Goal: Information Seeking & Learning: Compare options

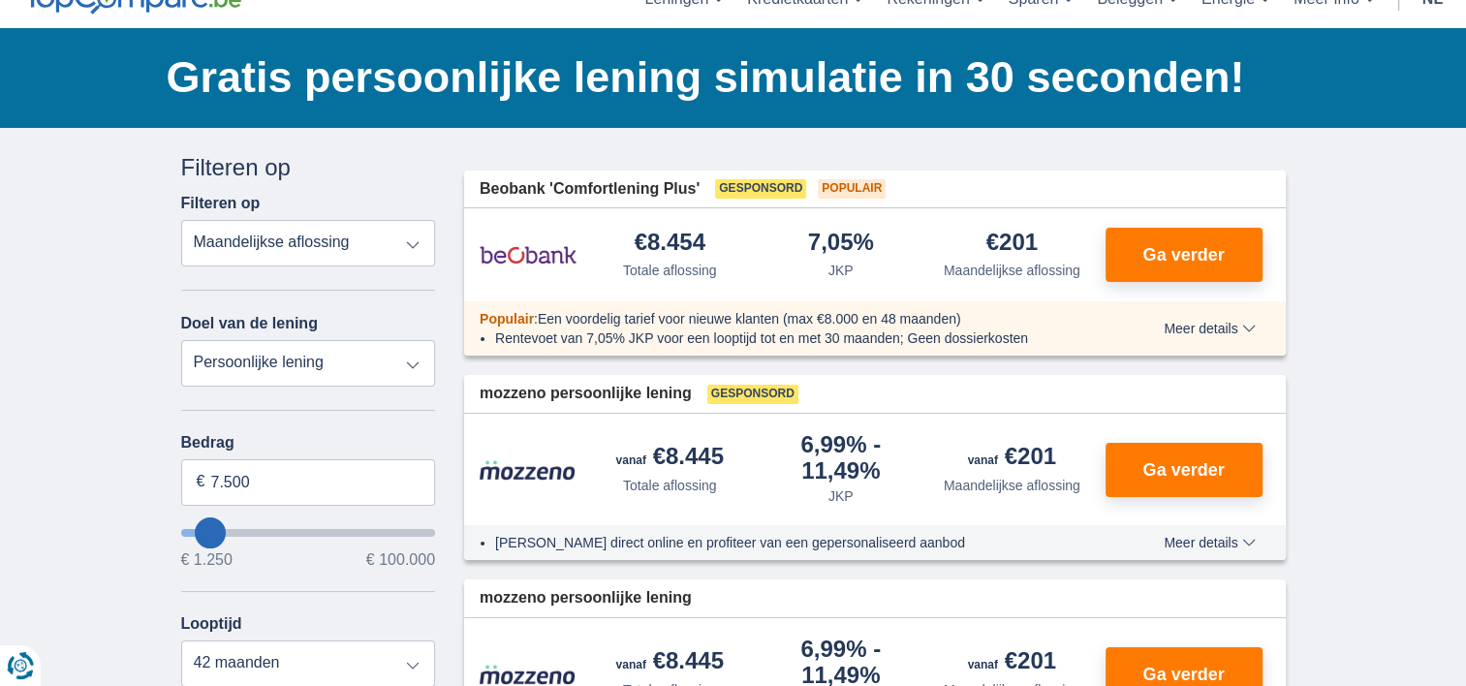
scroll to position [194, 0]
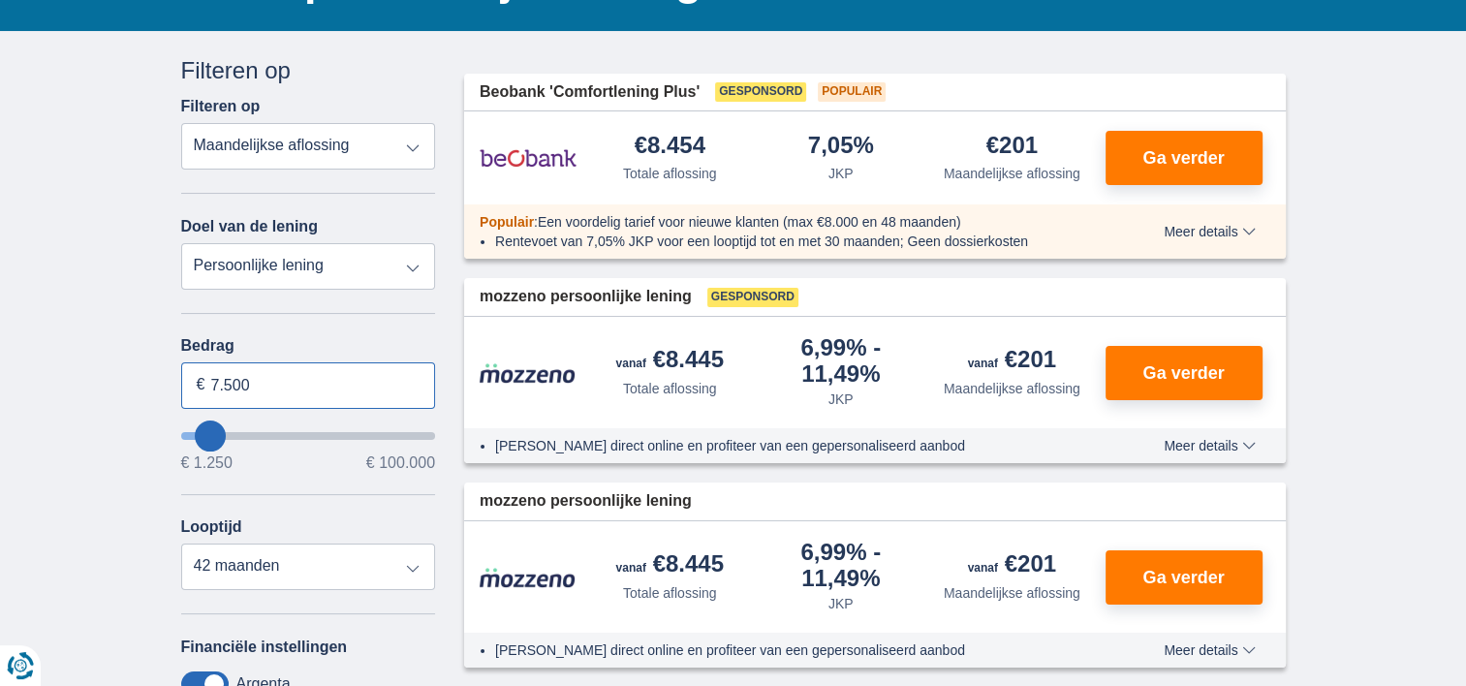
drag, startPoint x: 225, startPoint y: 380, endPoint x: 204, endPoint y: 376, distance: 20.7
click at [204, 376] on div "7.500 €" at bounding box center [308, 385] width 255 height 47
type input "30.500"
type input "30250"
select select "120"
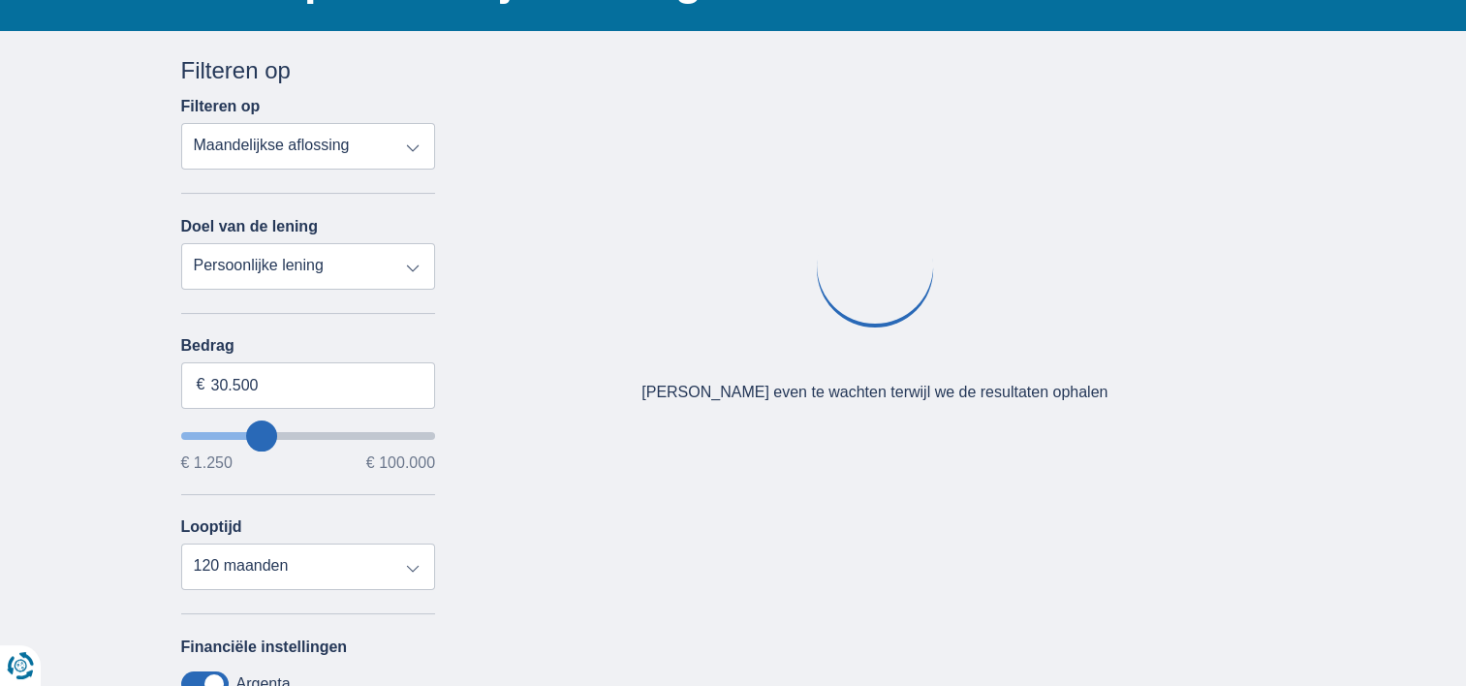
click at [304, 504] on div "Bedrag 30.500 € € 1.250 € 100.000 Looptijd 12 maanden 18 maanden 24 maanden 30 …" at bounding box center [308, 463] width 255 height 253
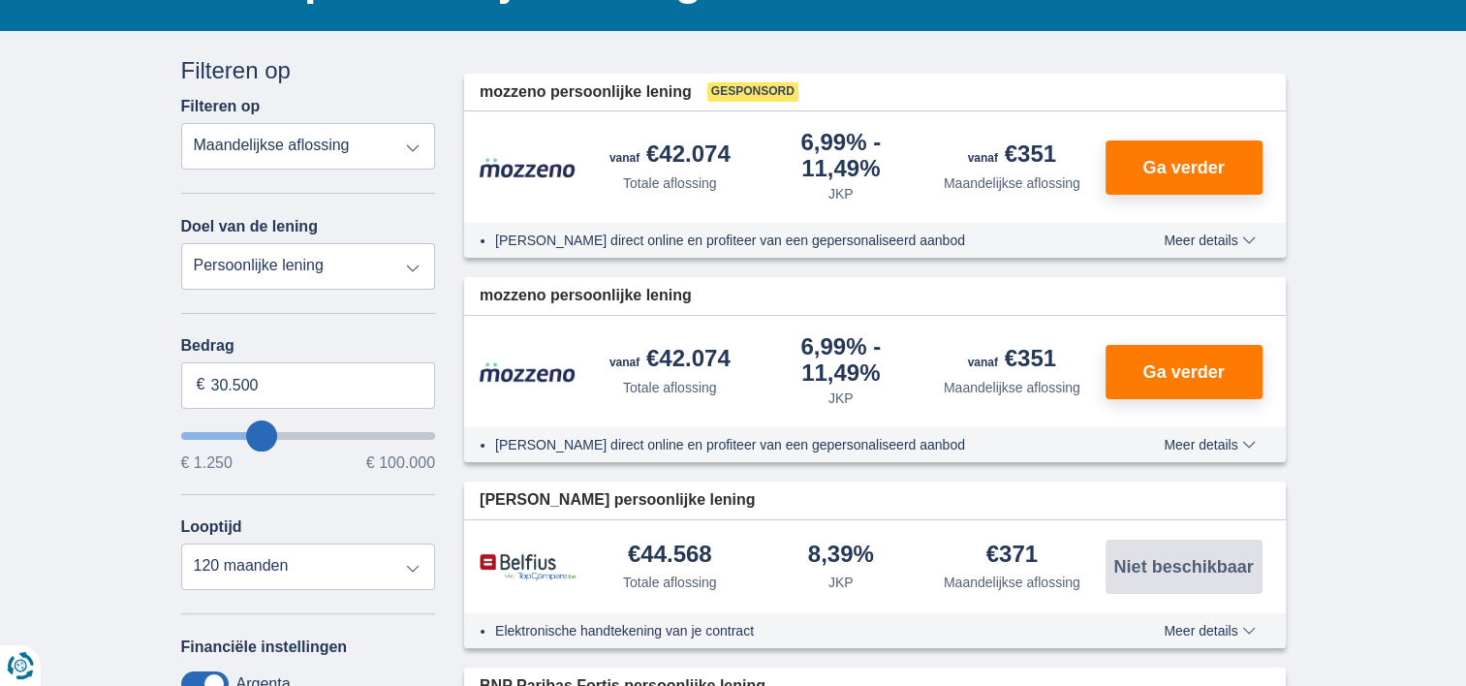
type input "28.250"
type input "28250"
type input "29.250"
type input "29250"
type input "30.250"
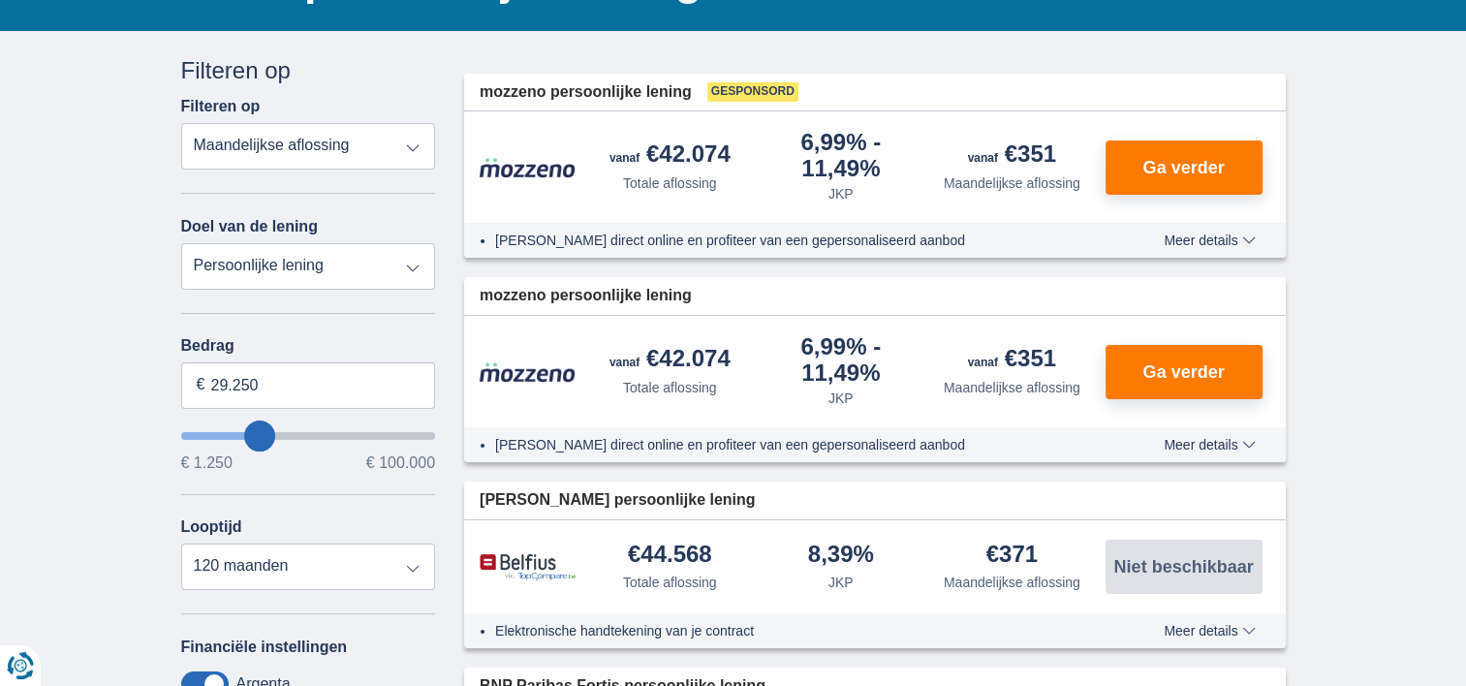
type input "30250"
type input "32.250"
type input "33250"
type input "34.250"
type input "35250"
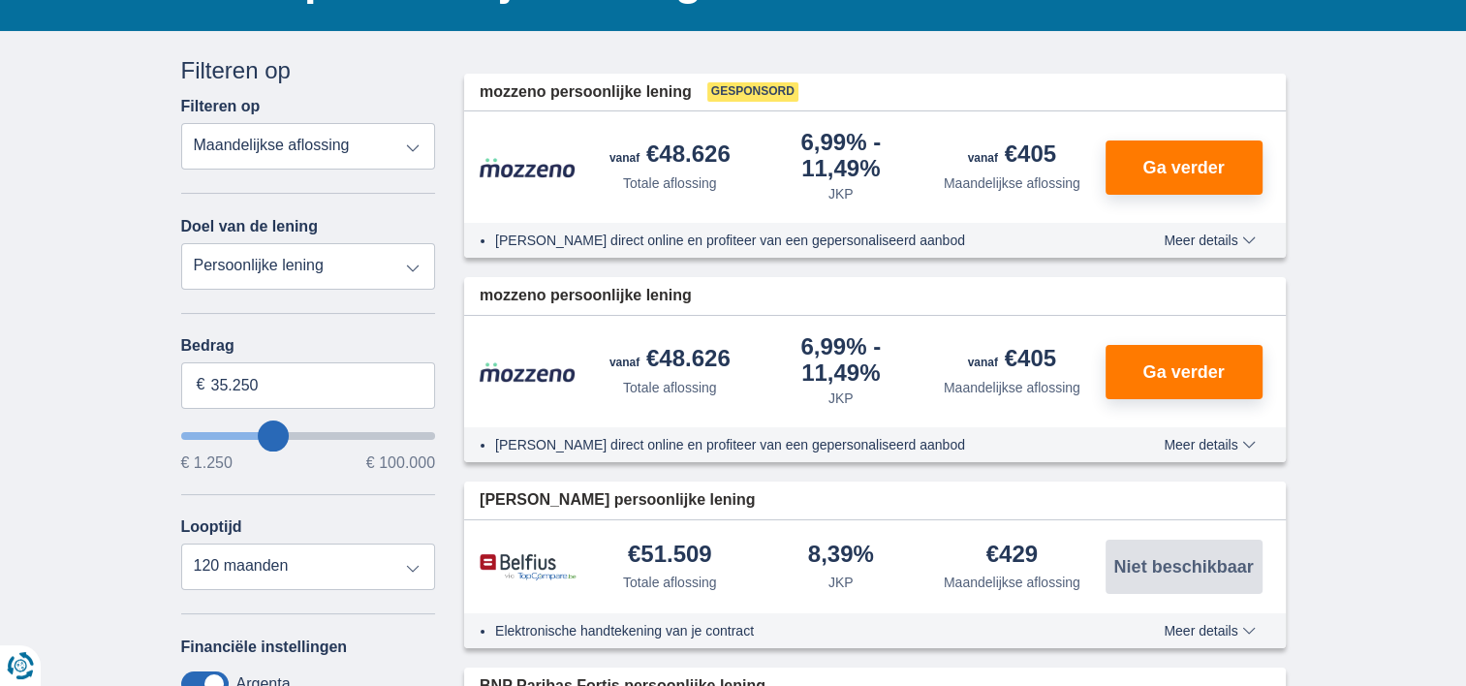
type input "55.250"
type input "55250"
click at [318, 434] on input "wantToBorrow" at bounding box center [308, 436] width 255 height 8
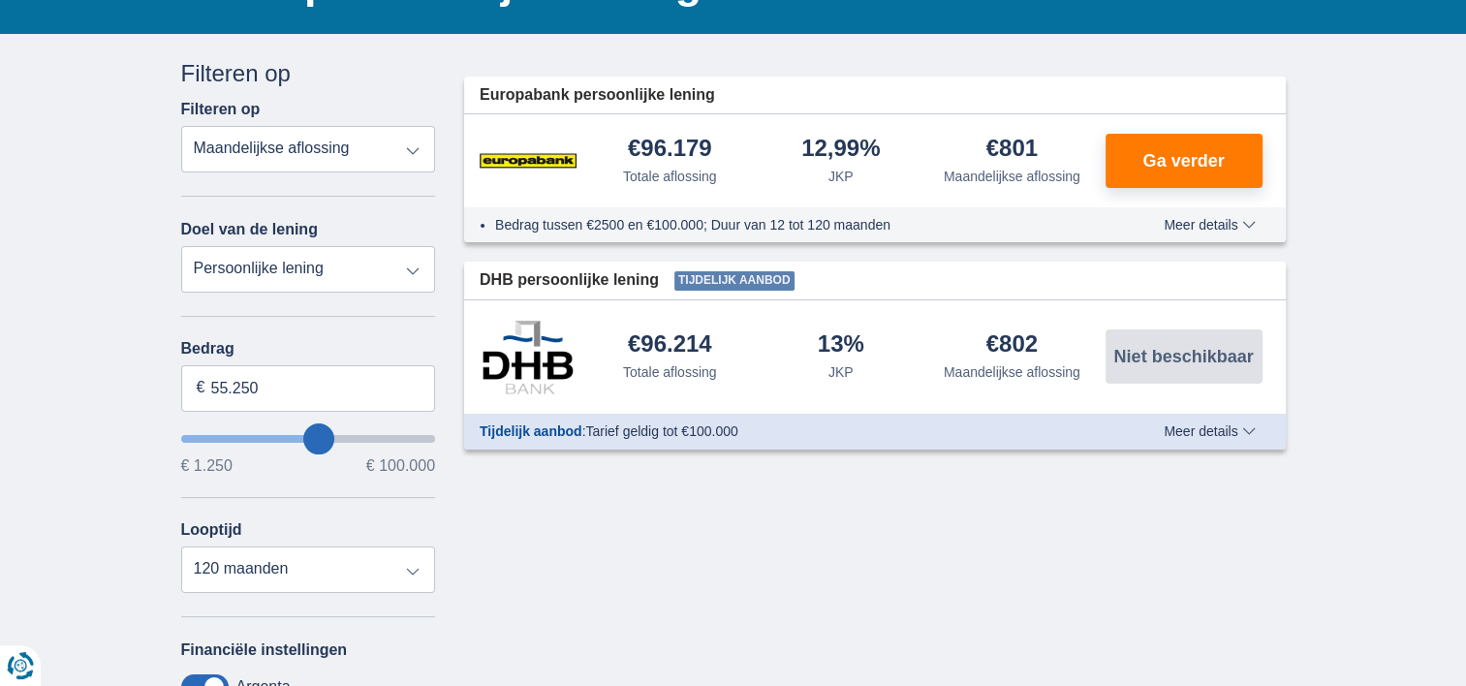
scroll to position [194, 0]
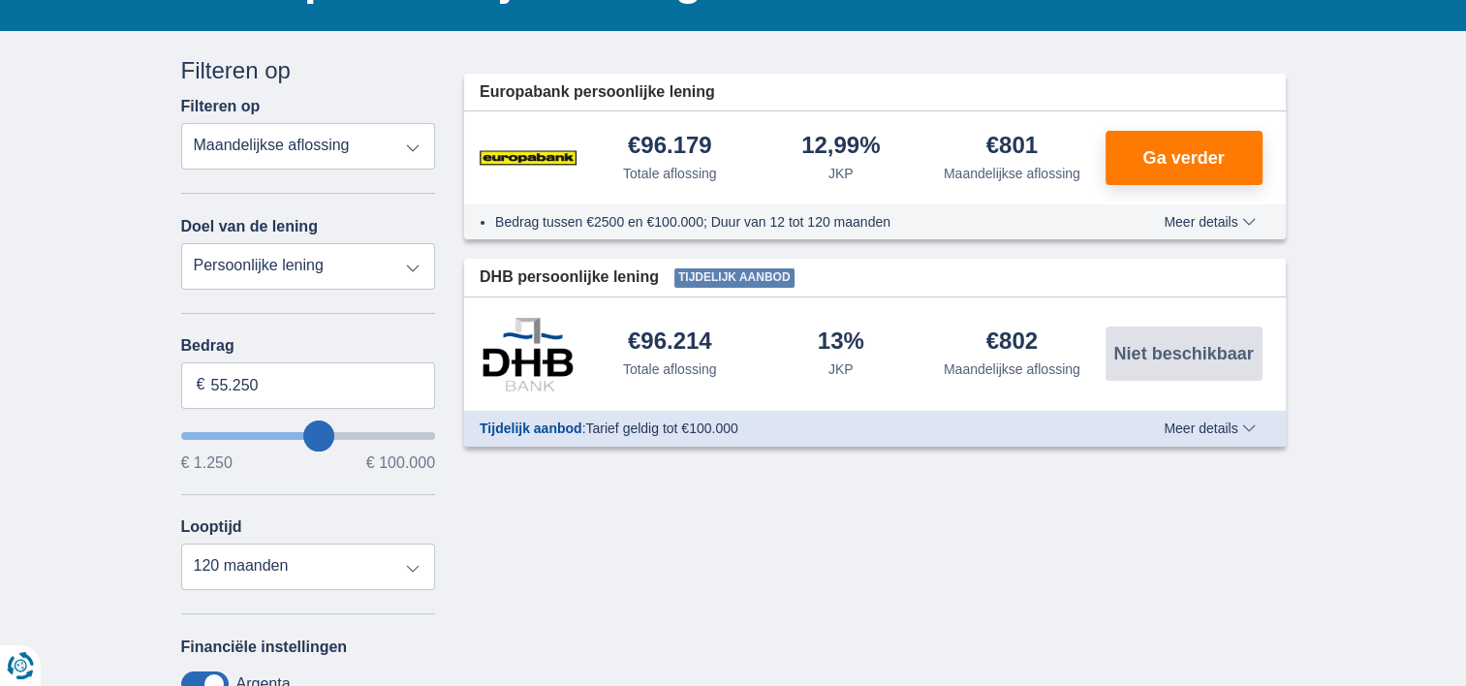
type input "69.250"
type input "69250"
click at [350, 432] on input "wantToBorrow" at bounding box center [308, 436] width 255 height 8
type input "99.250"
type input "99250"
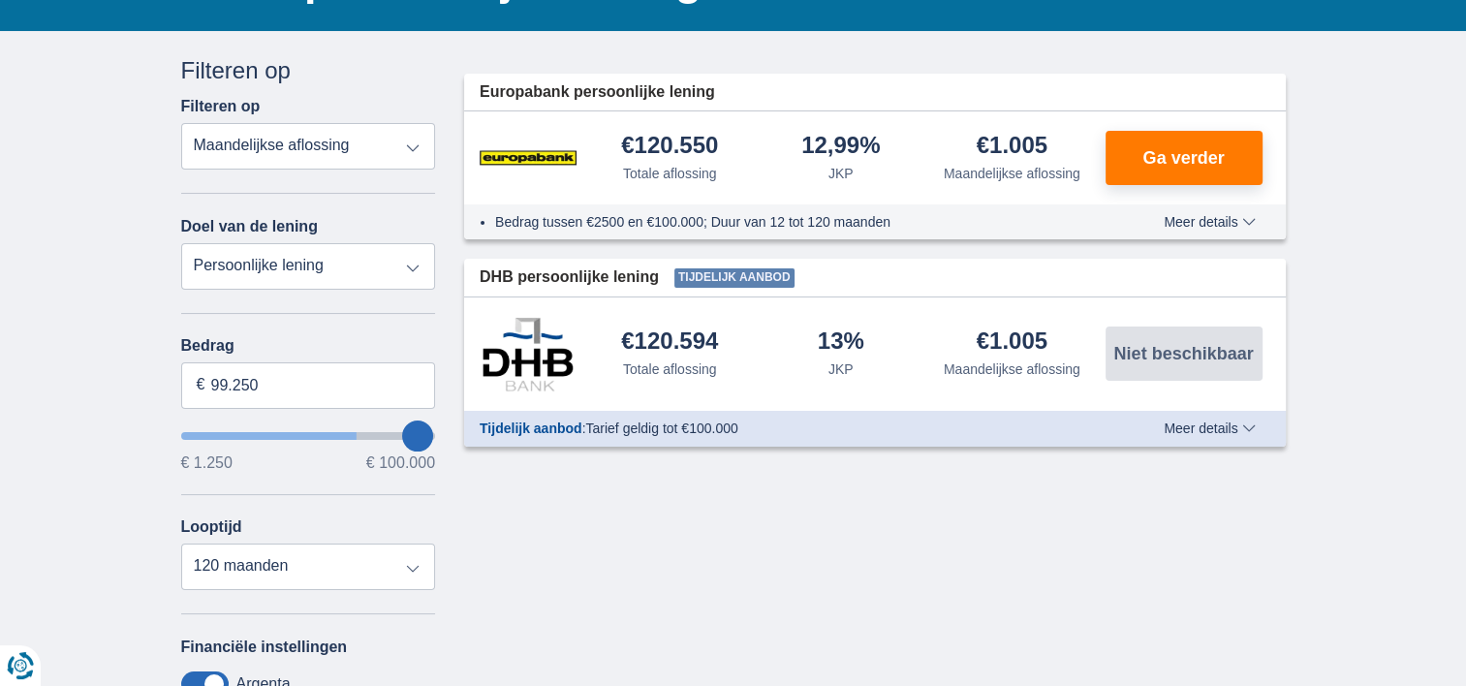
click at [421, 433] on input "wantToBorrow" at bounding box center [308, 436] width 255 height 8
